Goal: Information Seeking & Learning: Learn about a topic

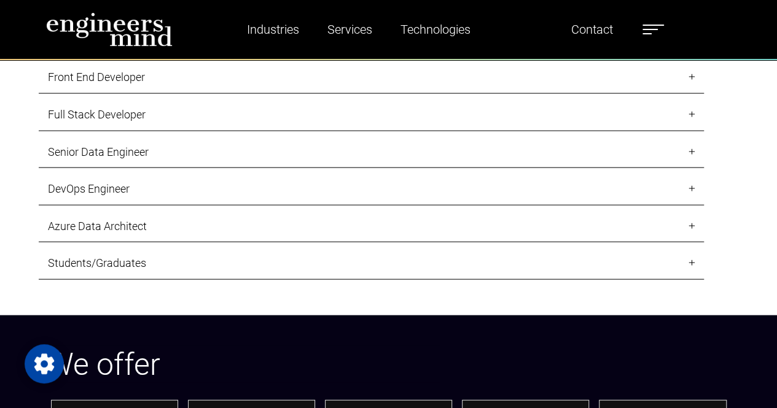
scroll to position [1239, 0]
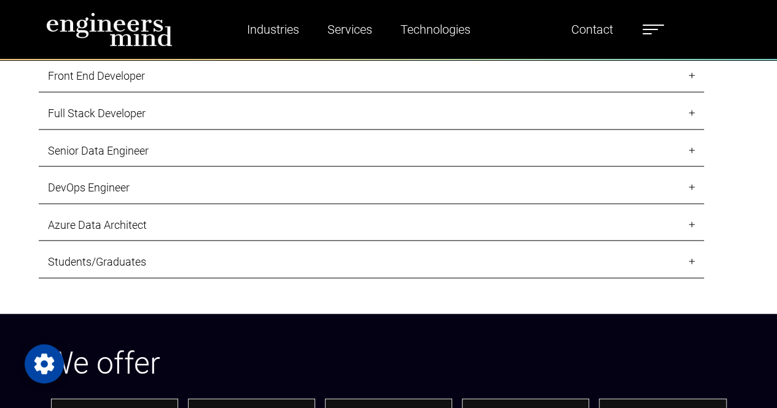
click at [90, 109] on link "Full Stack Developer" at bounding box center [371, 114] width 665 height 33
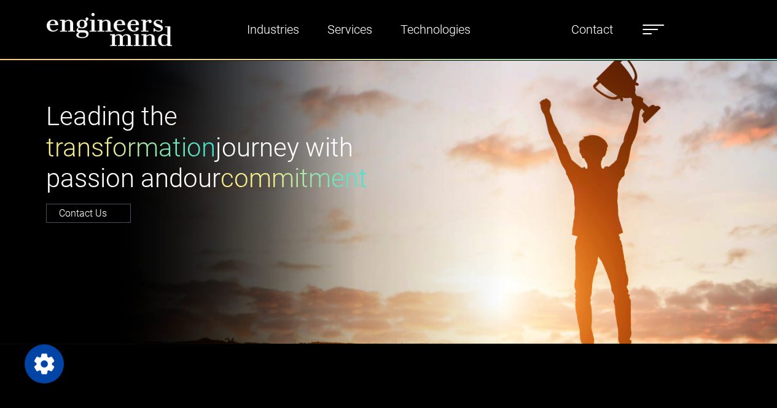
scroll to position [0, 0]
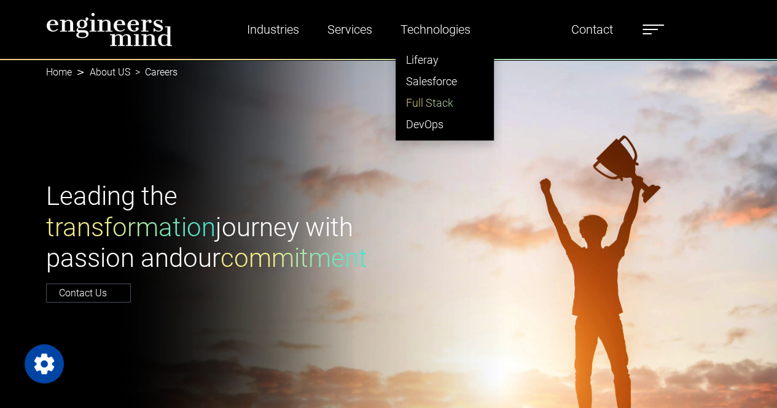
click at [431, 100] on link "Full Stack" at bounding box center [444, 102] width 97 height 21
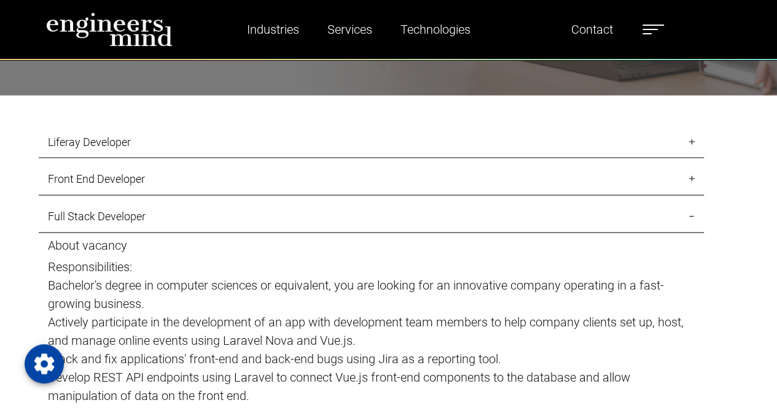
scroll to position [1137, 0]
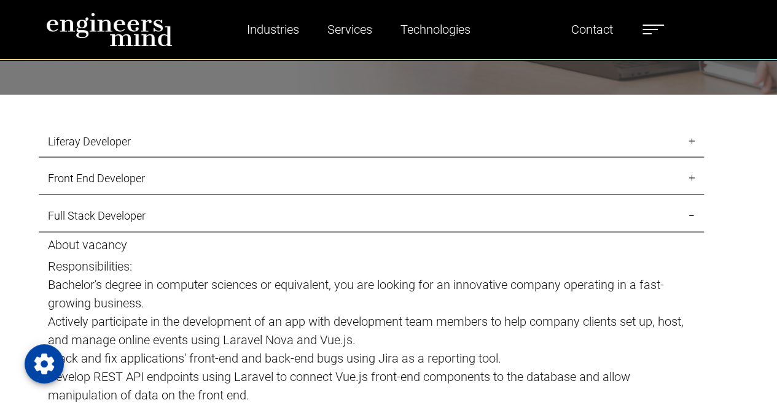
click at [112, 214] on link "Full Stack Developer" at bounding box center [371, 216] width 665 height 33
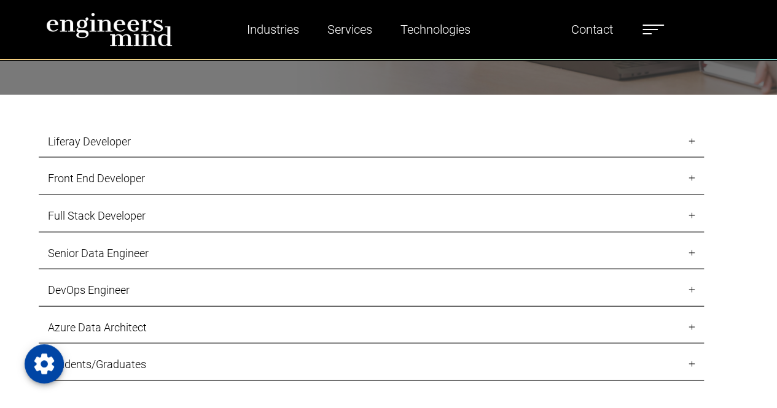
click at [112, 214] on link "Full Stack Developer" at bounding box center [371, 216] width 665 height 33
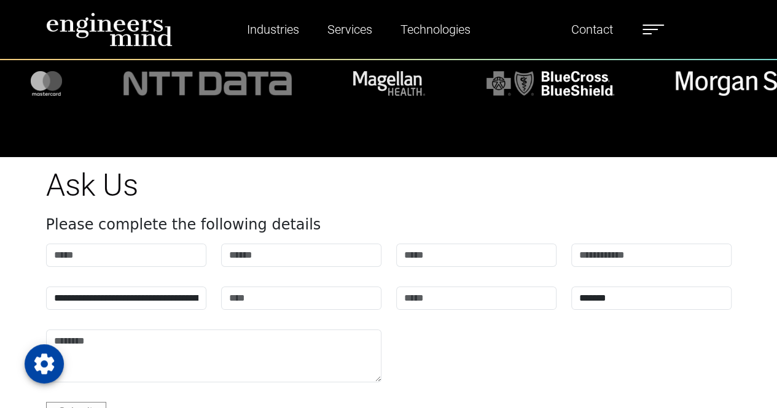
scroll to position [4368, 0]
